Goal: Information Seeking & Learning: Learn about a topic

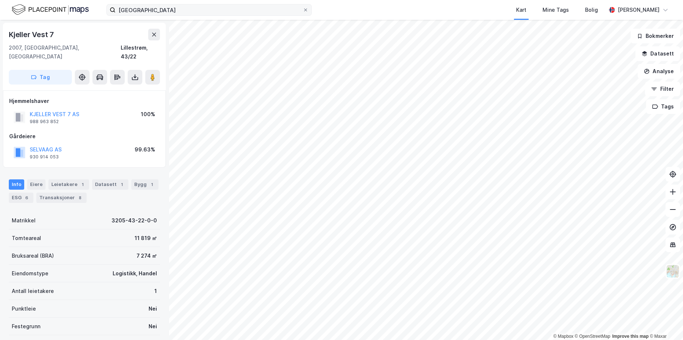
scroll to position [1, 0]
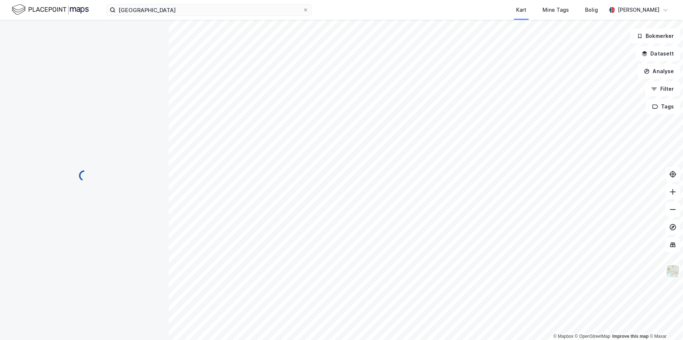
scroll to position [1, 0]
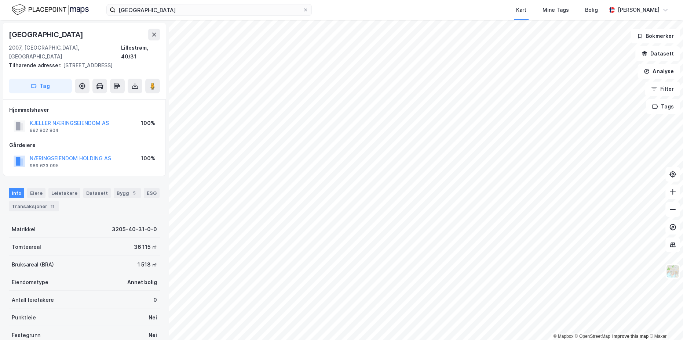
scroll to position [1, 0]
click at [0, 0] on button "KJELLER NÆRINGSEIENDOM AS" at bounding box center [0, 0] width 0 height 0
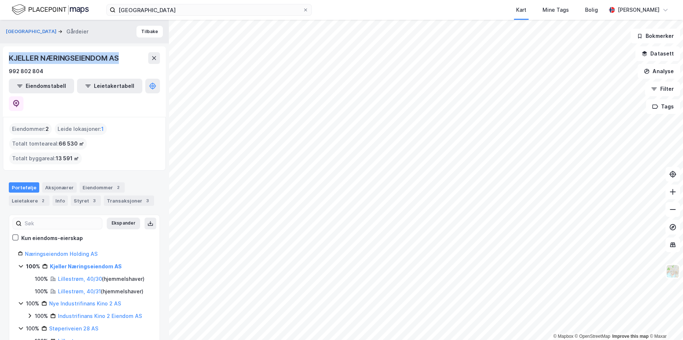
drag, startPoint x: 124, startPoint y: 58, endPoint x: 10, endPoint y: 62, distance: 114.2
click at [10, 62] on div "KJELLER NÆRINGSEIENDOM AS" at bounding box center [84, 58] width 151 height 12
copy div "KJELLER NÆRINGSEIENDOM AS"
